Goal: Information Seeking & Learning: Learn about a topic

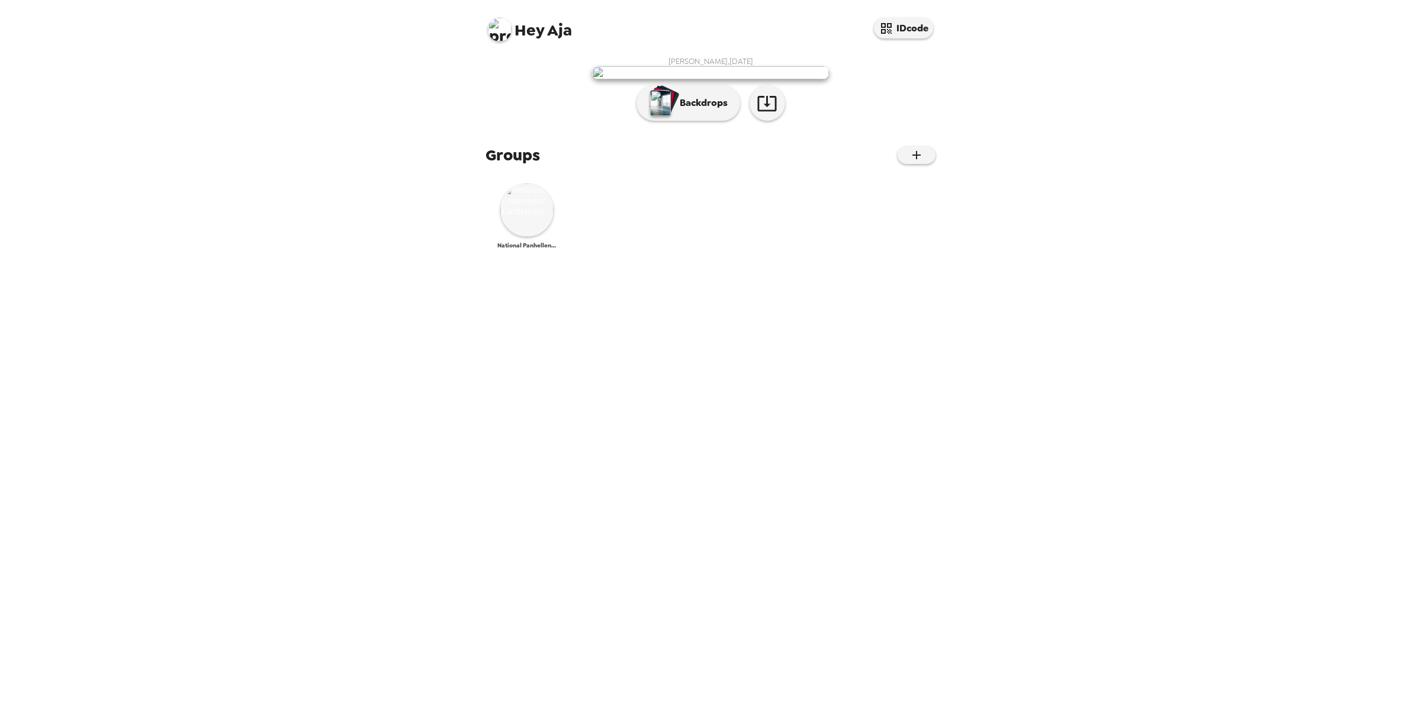
click at [502, 237] on img at bounding box center [526, 210] width 53 height 53
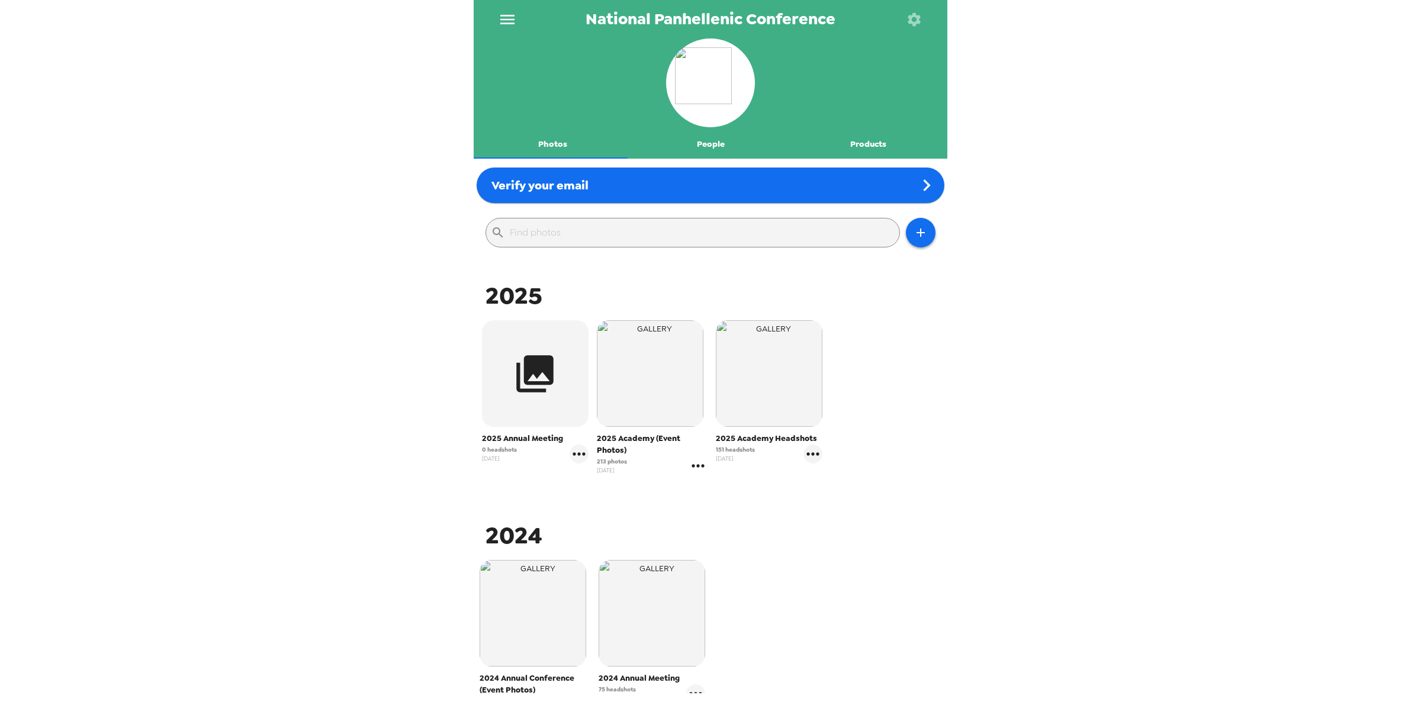
click at [692, 468] on icon "gallery menu" at bounding box center [698, 466] width 19 height 19
click at [787, 570] on span "Copy gallery link" at bounding box center [755, 563] width 90 height 14
click at [653, 439] on span "2025 Academy (Event Photos)" at bounding box center [652, 445] width 111 height 24
click at [652, 418] on img "button" at bounding box center [650, 373] width 107 height 107
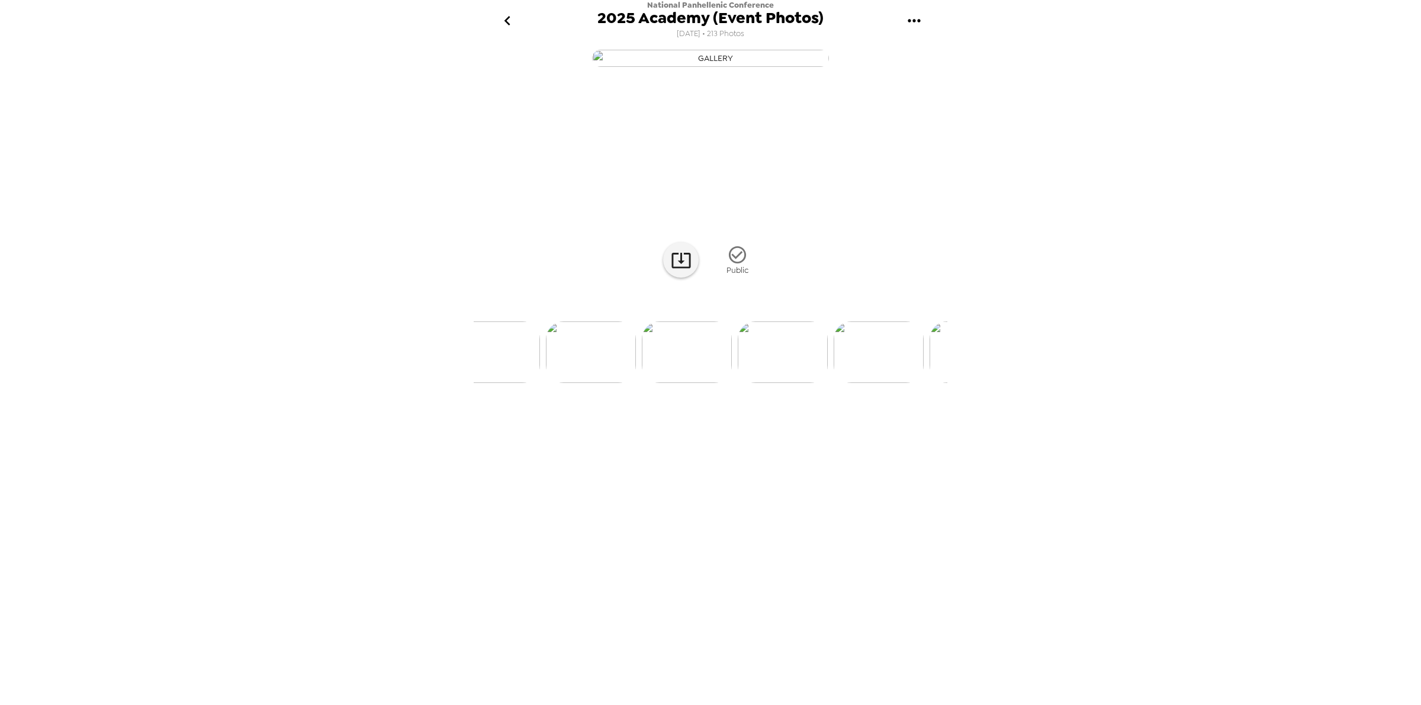
scroll to position [0, 3317]
click at [644, 383] on img at bounding box center [656, 353] width 90 height 62
click at [905, 383] on img at bounding box center [904, 353] width 90 height 62
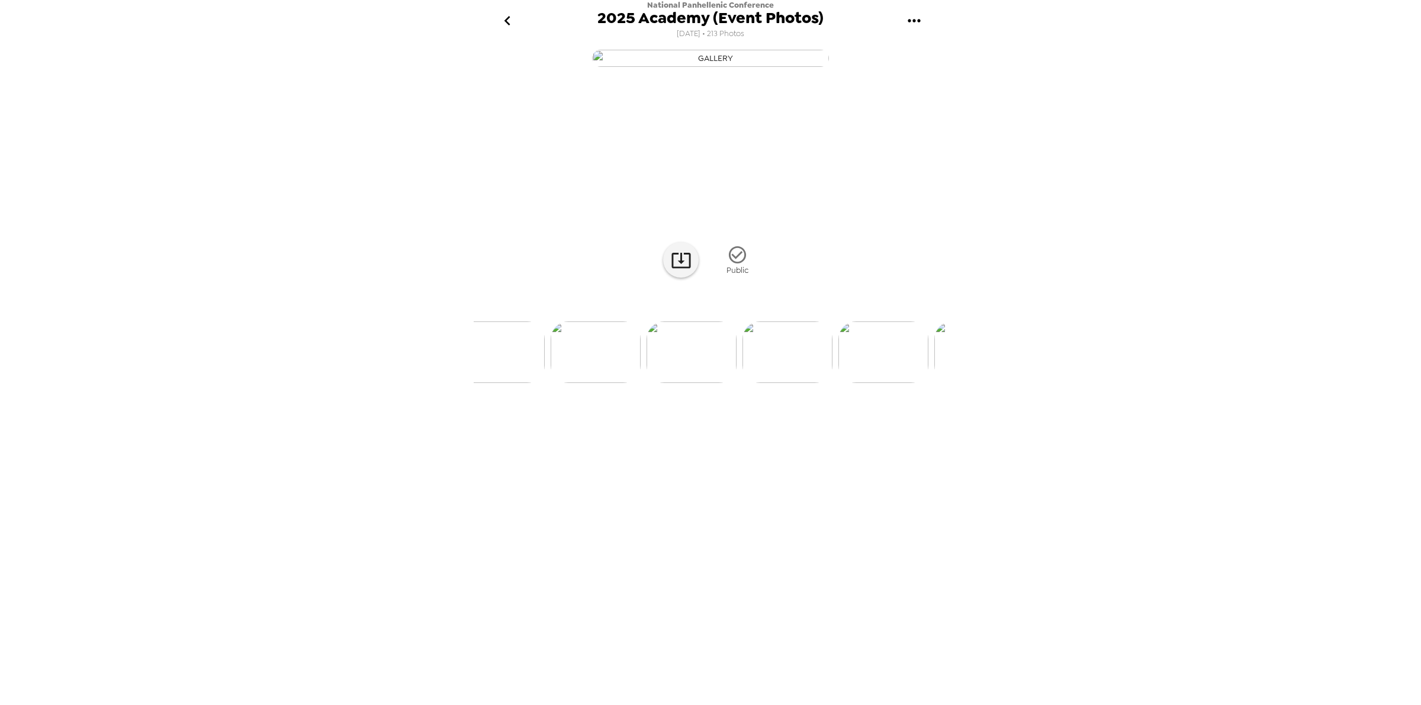
click at [707, 383] on img at bounding box center [692, 353] width 90 height 62
click at [830, 383] on img at bounding box center [810, 353] width 90 height 62
click at [842, 506] on div "0 photos waiting review Public" at bounding box center [711, 373] width 474 height 655
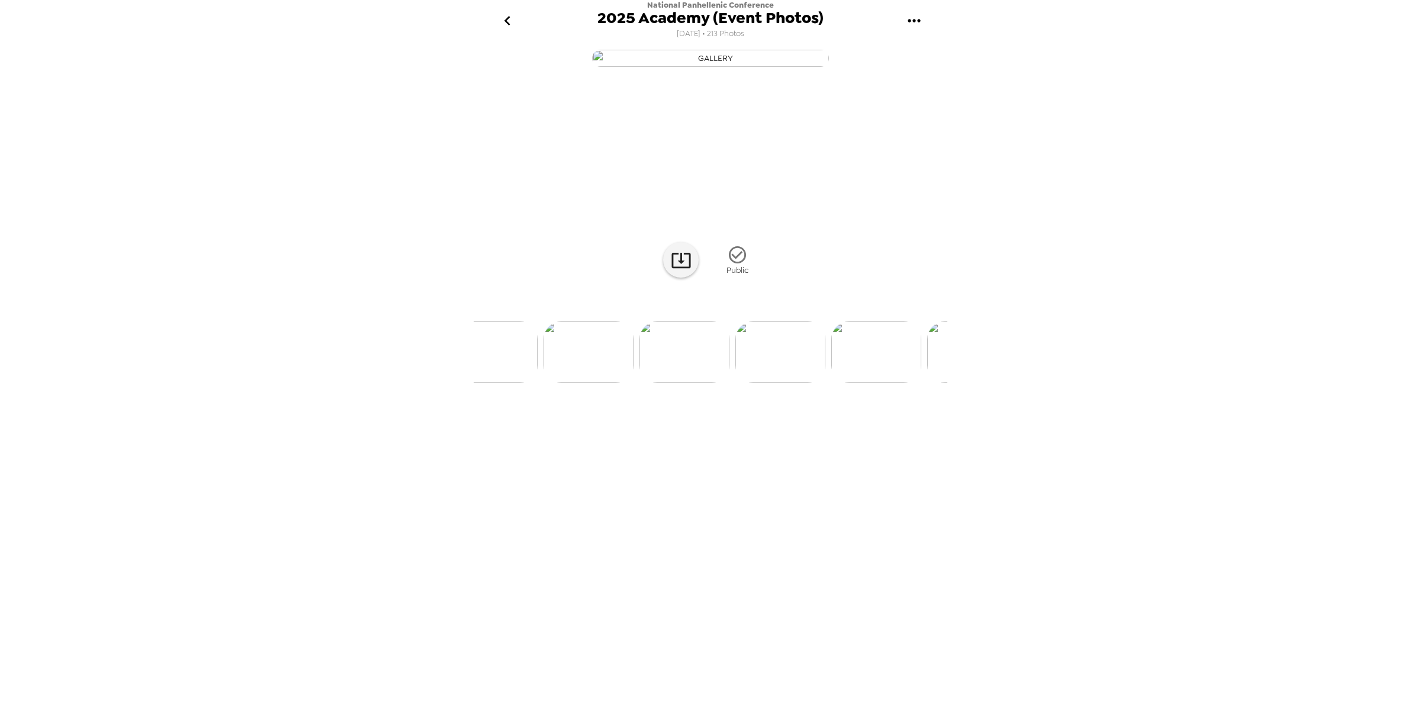
scroll to position [0, 7728]
click at [566, 383] on img at bounding box center [563, 353] width 90 height 62
click at [720, 383] on img at bounding box center [714, 353] width 90 height 62
click at [514, 383] on img at bounding box center [522, 353] width 90 height 62
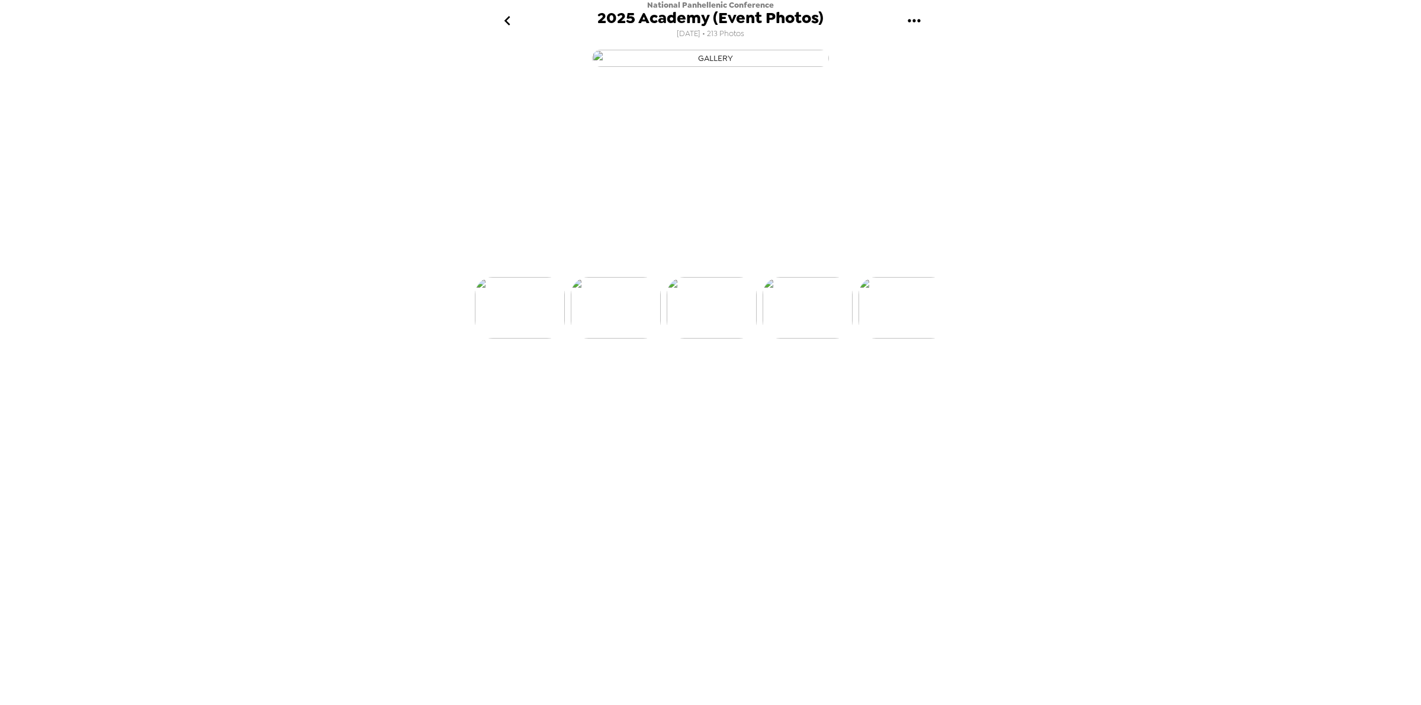
scroll to position [0, 7386]
click at [588, 383] on img at bounding box center [617, 353] width 90 height 62
click at [906, 383] on img at bounding box center [906, 353] width 90 height 62
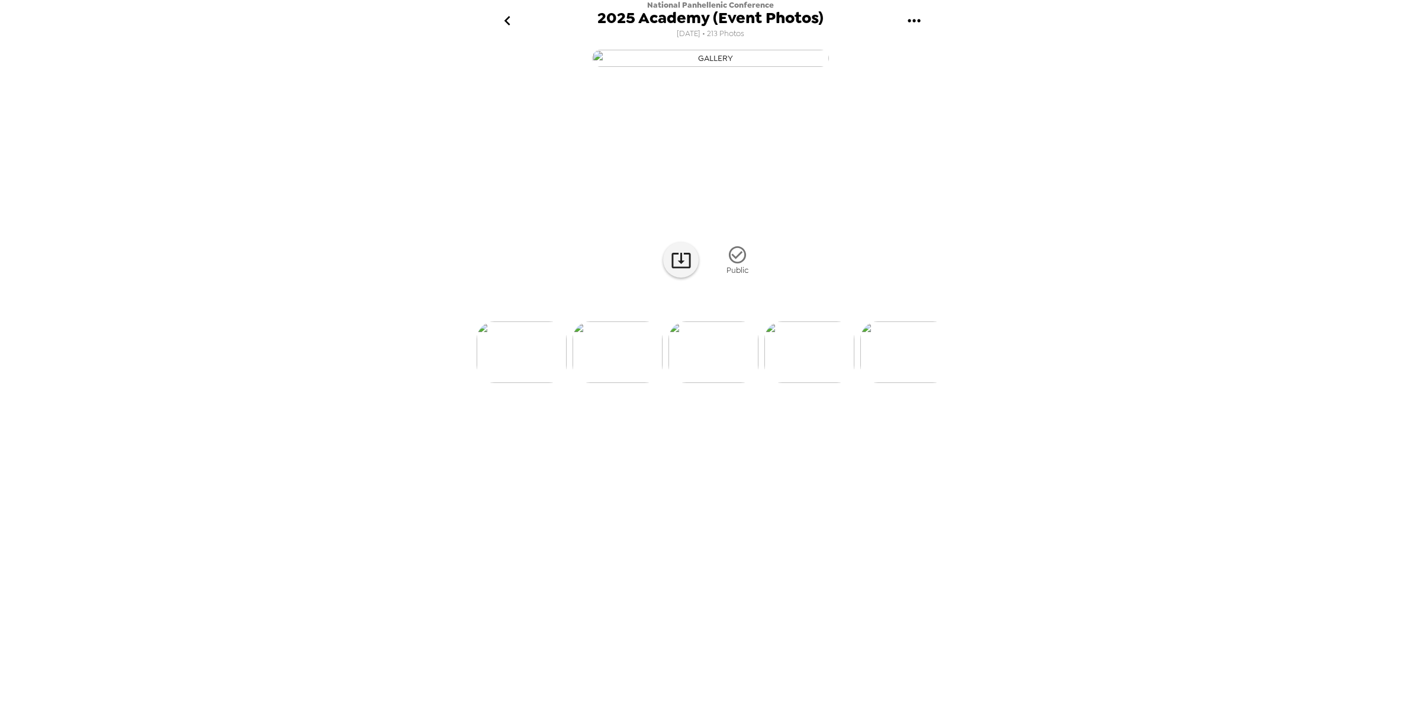
click at [901, 383] on img at bounding box center [906, 353] width 90 height 62
click at [903, 383] on img at bounding box center [906, 353] width 90 height 62
click at [903, 383] on img at bounding box center [905, 353] width 90 height 62
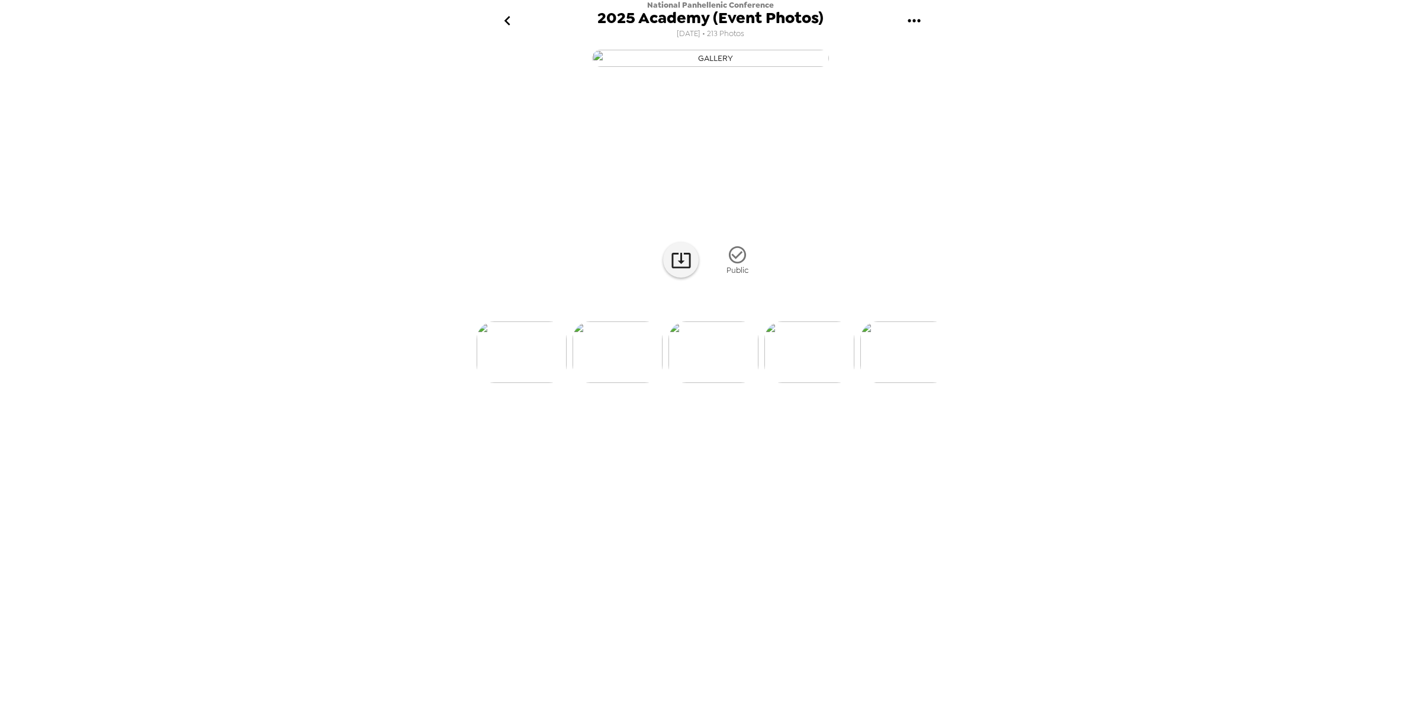
click at [903, 383] on img at bounding box center [906, 353] width 90 height 62
click at [894, 383] on img at bounding box center [906, 353] width 90 height 62
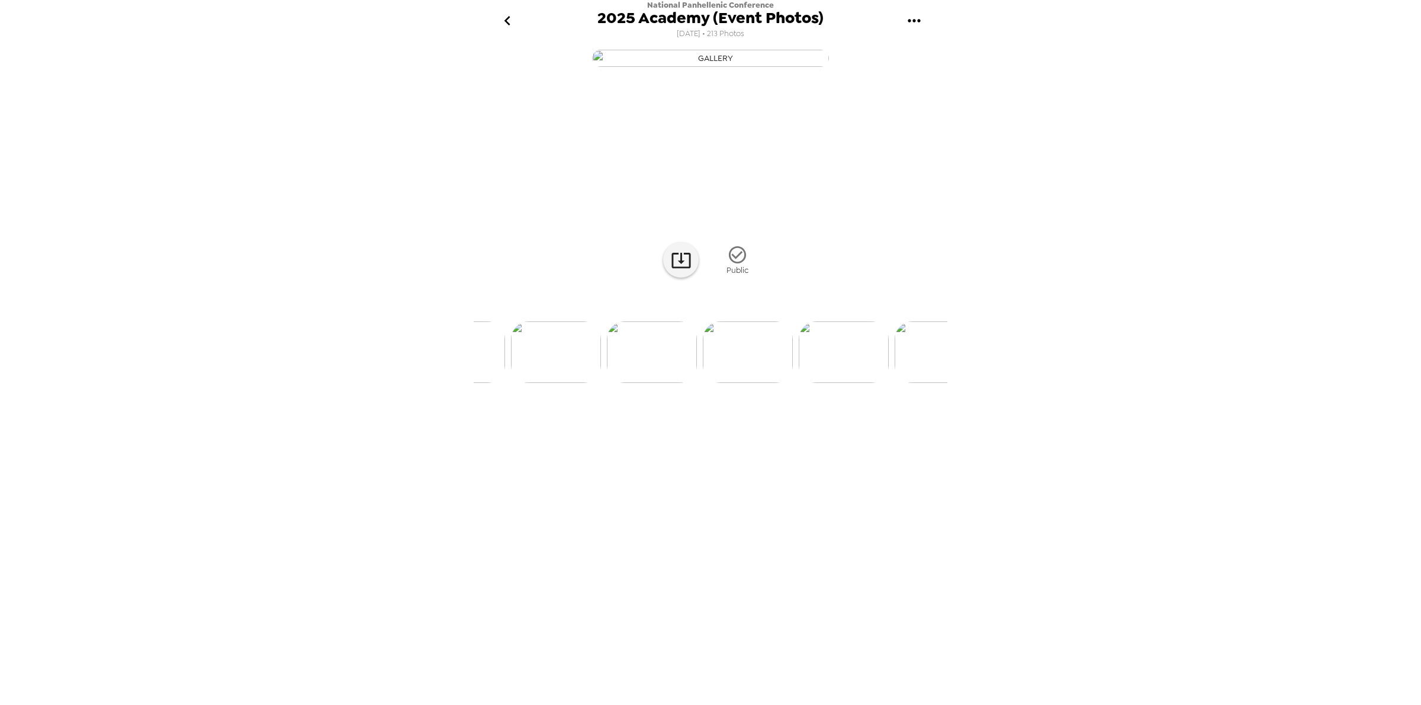
scroll to position [0, 9876]
click at [904, 383] on img at bounding box center [909, 353] width 90 height 62
click at [800, 383] on img at bounding box center [811, 353] width 90 height 62
